Goal: Information Seeking & Learning: Learn about a topic

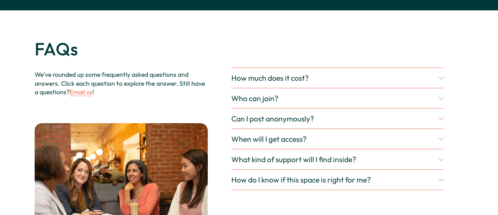
scroll to position [1649, 0]
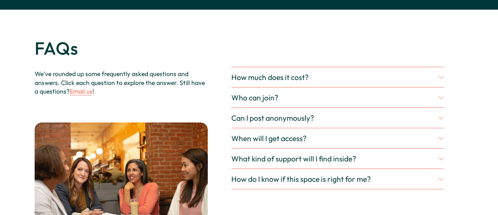
click at [288, 82] on span "How much does it cost?" at bounding box center [334, 76] width 207 height 9
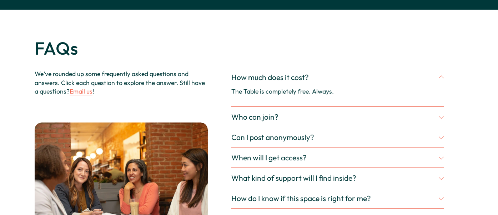
click at [288, 82] on span "How much does it cost?" at bounding box center [334, 76] width 207 height 9
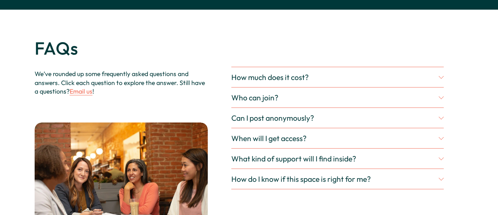
click at [277, 102] on span "Who can join?" at bounding box center [334, 97] width 207 height 9
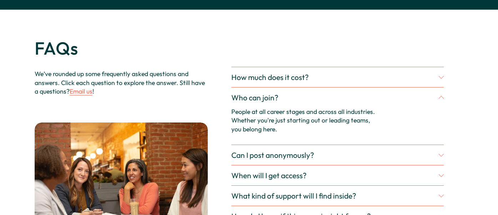
click at [277, 102] on span "Who can join?" at bounding box center [334, 97] width 207 height 9
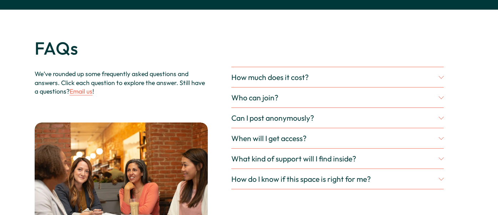
click at [292, 122] on span "Can I post anonymously?" at bounding box center [334, 117] width 207 height 9
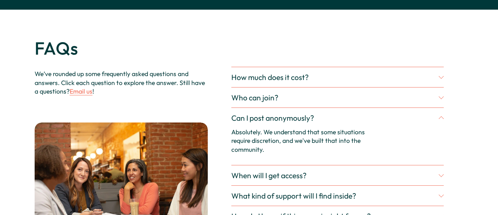
click at [292, 122] on span "Can I post anonymously?" at bounding box center [334, 117] width 207 height 9
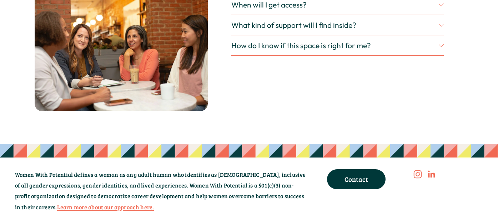
scroll to position [1782, 0]
click at [331, 35] on button "What kind of support will I find inside?" at bounding box center [337, 25] width 212 height 20
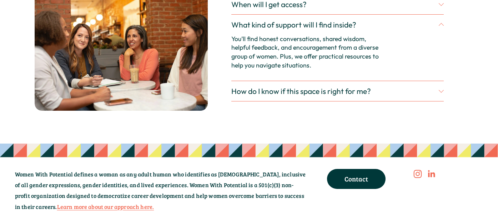
click at [331, 35] on button "What kind of support will I find inside?" at bounding box center [337, 25] width 212 height 20
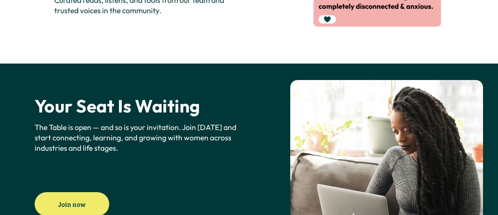
scroll to position [1532, 0]
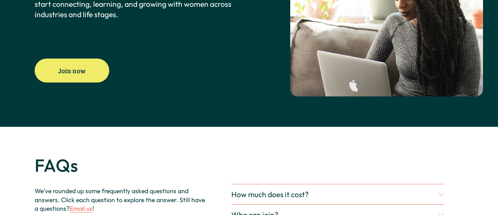
click at [82, 77] on link "Join now" at bounding box center [72, 70] width 75 height 24
